Goal: Task Accomplishment & Management: Manage account settings

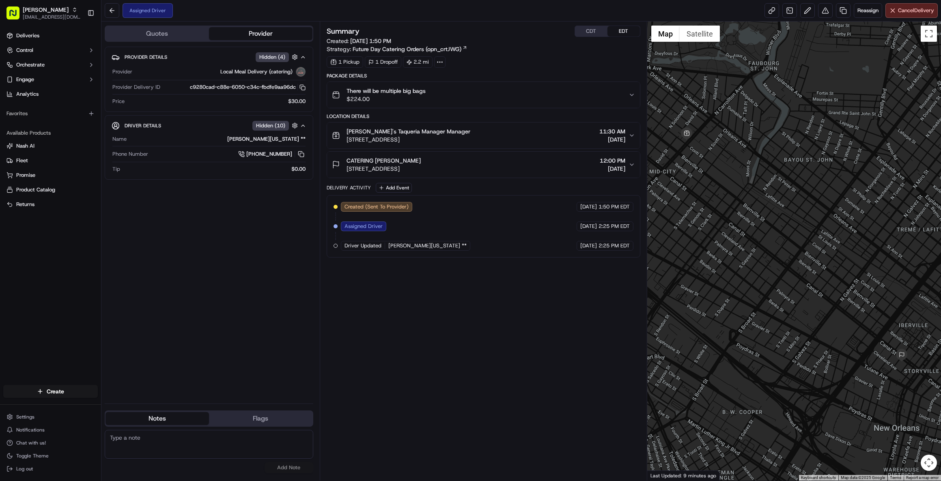
click at [541, 462] on div "Summary CDT EDT Created: [DATE] 1:50 PM Strategy: Future Day Catering Orders (o…" at bounding box center [484, 251] width 314 height 451
click at [575, 456] on div "Summary CDT EDT Created: [DATE] 1:50 PM Strategy: Future Day Catering Orders (o…" at bounding box center [484, 251] width 314 height 451
click at [903, 13] on span "Cancel Delivery" at bounding box center [916, 10] width 36 height 7
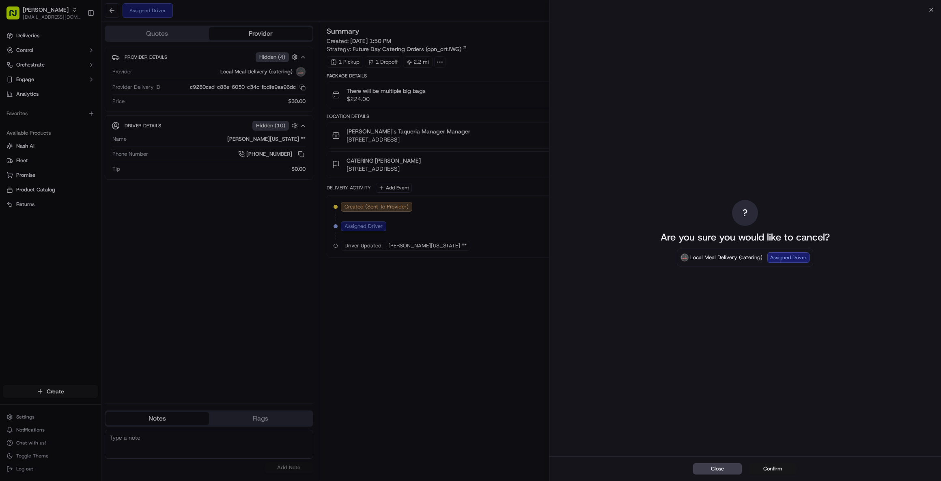
click at [773, 470] on button "Confirm" at bounding box center [772, 468] width 49 height 11
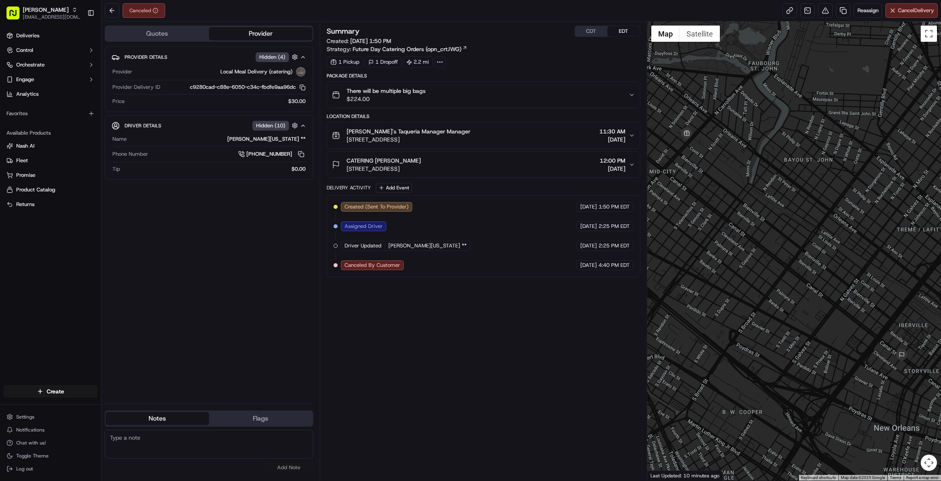
drag, startPoint x: 525, startPoint y: 462, endPoint x: 605, endPoint y: 403, distance: 99.3
click at [525, 462] on div "Summary CDT EDT Created: [DATE] 1:50 PM Strategy: Future Day Catering Orders (o…" at bounding box center [484, 251] width 314 height 451
click at [428, 459] on div "Summary CDT EDT Created: [DATE] 1:50 PM Strategy: Future Day Catering Orders (o…" at bounding box center [484, 251] width 314 height 451
click at [546, 461] on div "Summary CDT EDT Created: [DATE] 1:50 PM Strategy: Future Day Catering Orders (o…" at bounding box center [484, 251] width 314 height 451
